Goal: Transaction & Acquisition: Purchase product/service

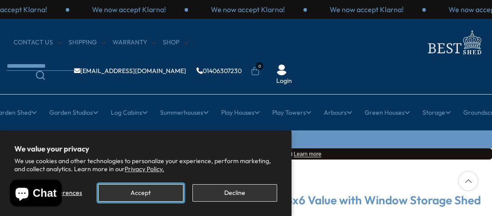
click at [140, 193] on button "Accept" at bounding box center [140, 192] width 85 height 17
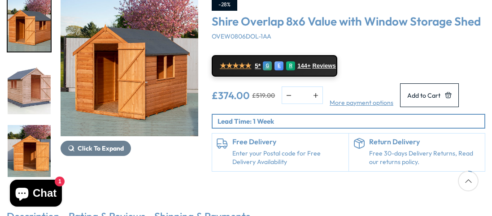
scroll to position [112, 0]
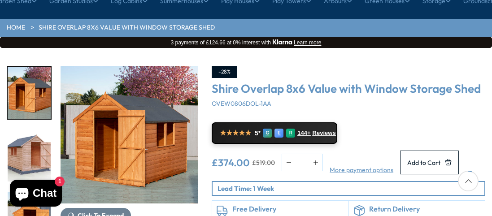
click at [140, 151] on img "1 / 12" at bounding box center [130, 135] width 138 height 138
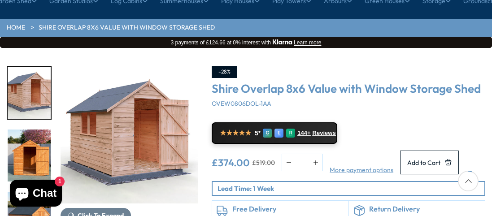
click at [132, 153] on img "2 / 12" at bounding box center [130, 135] width 138 height 138
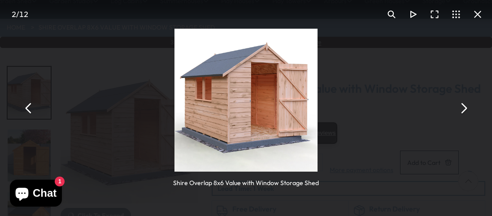
click at [476, 15] on button "You can close this modal content with the ESC key" at bounding box center [478, 15] width 22 height 22
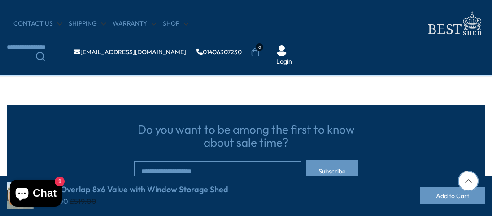
scroll to position [2124, 0]
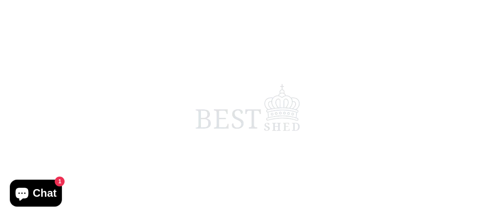
scroll to position [2135, 0]
